Goal: Transaction & Acquisition: Purchase product/service

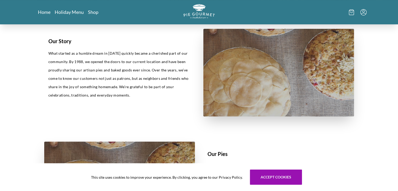
scroll to position [157, 0]
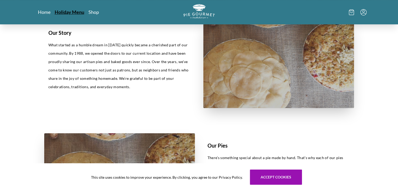
click at [70, 13] on link "Holiday Menu" at bounding box center [70, 12] width 30 height 6
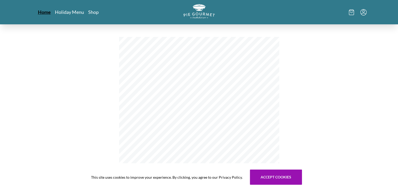
click at [45, 13] on link "Home" at bounding box center [44, 12] width 13 height 6
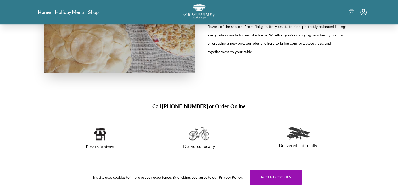
scroll to position [262, 0]
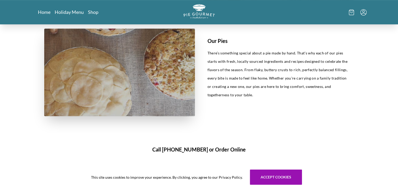
click at [135, 57] on img at bounding box center [119, 73] width 151 height 88
click at [236, 72] on p "There’s something special about a pie made by hand. That’s why each of our pies…" at bounding box center [279, 74] width 142 height 50
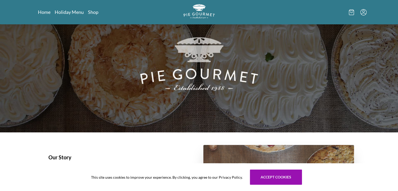
scroll to position [0, 0]
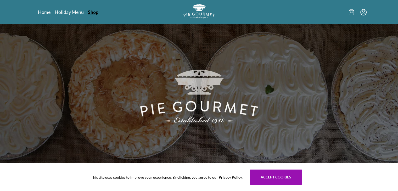
click at [92, 12] on link "Shop" at bounding box center [93, 12] width 10 height 6
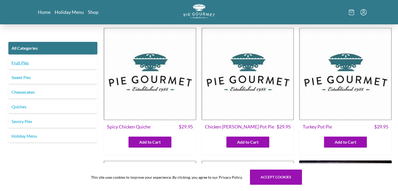
click at [22, 63] on link "Fruit Pies" at bounding box center [52, 63] width 89 height 13
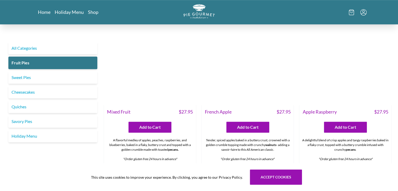
scroll to position [288, 0]
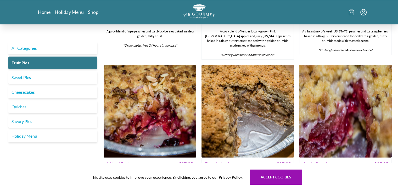
click at [231, 85] on img at bounding box center [247, 111] width 93 height 93
